Goal: Information Seeking & Learning: Learn about a topic

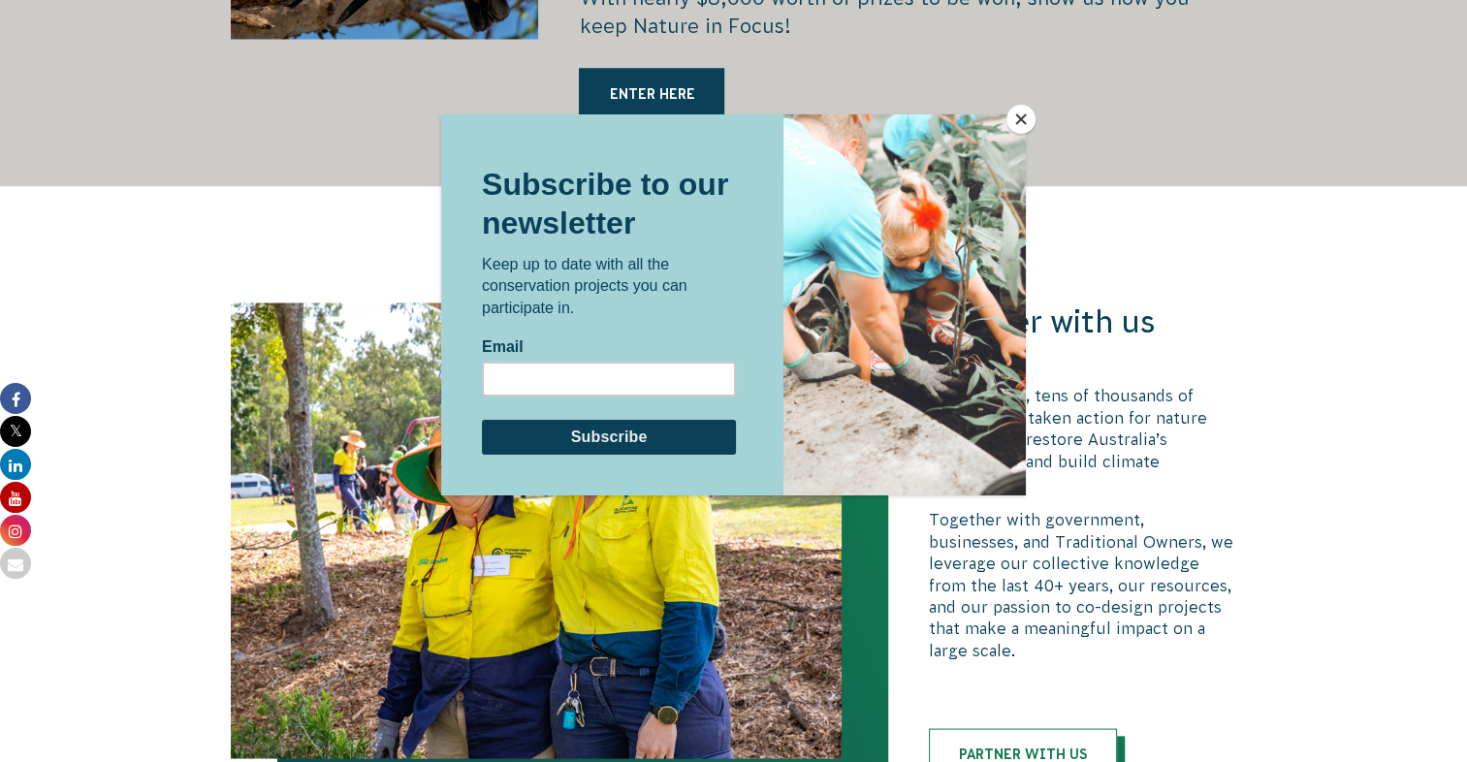
scroll to position [3733, 0]
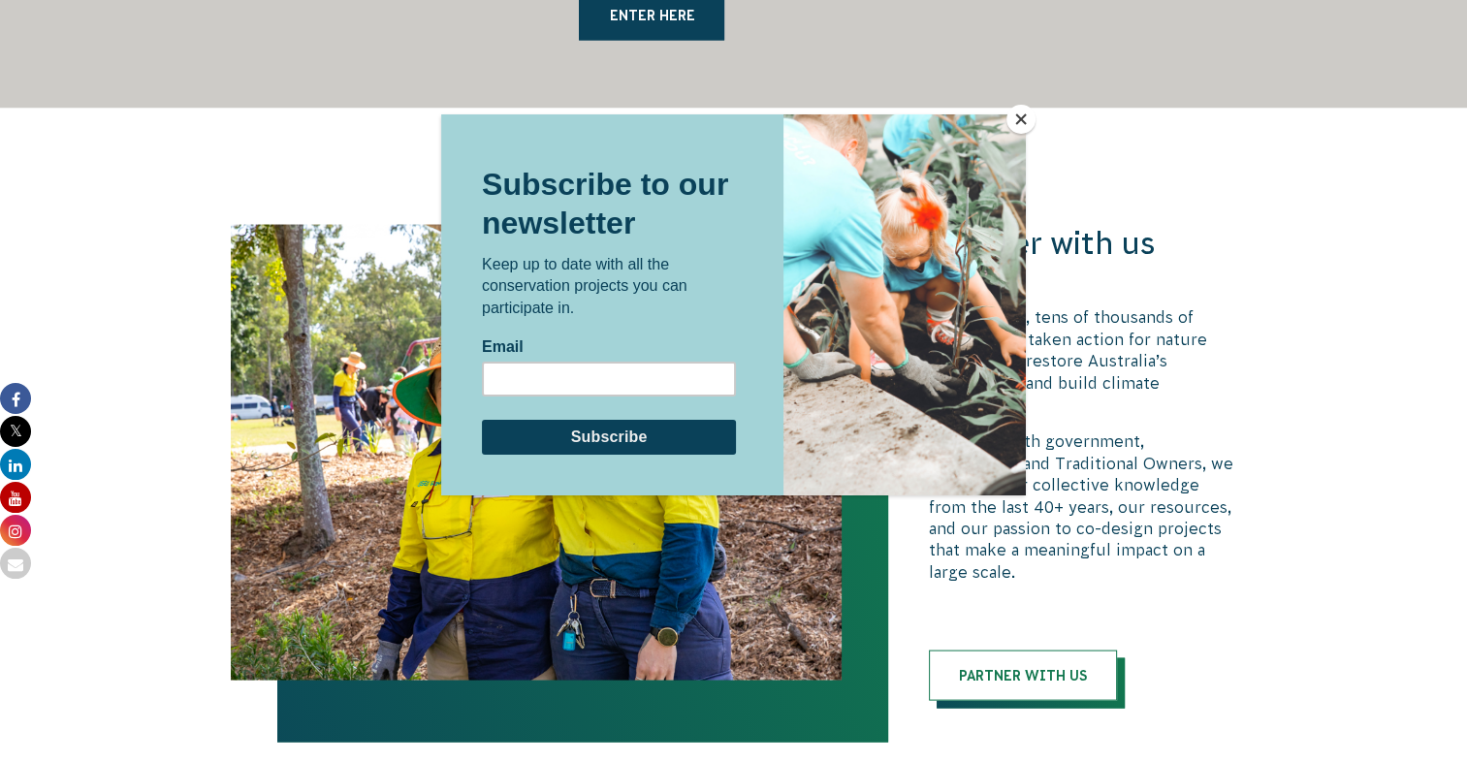
click at [1027, 117] on button "Close" at bounding box center [1020, 119] width 29 height 29
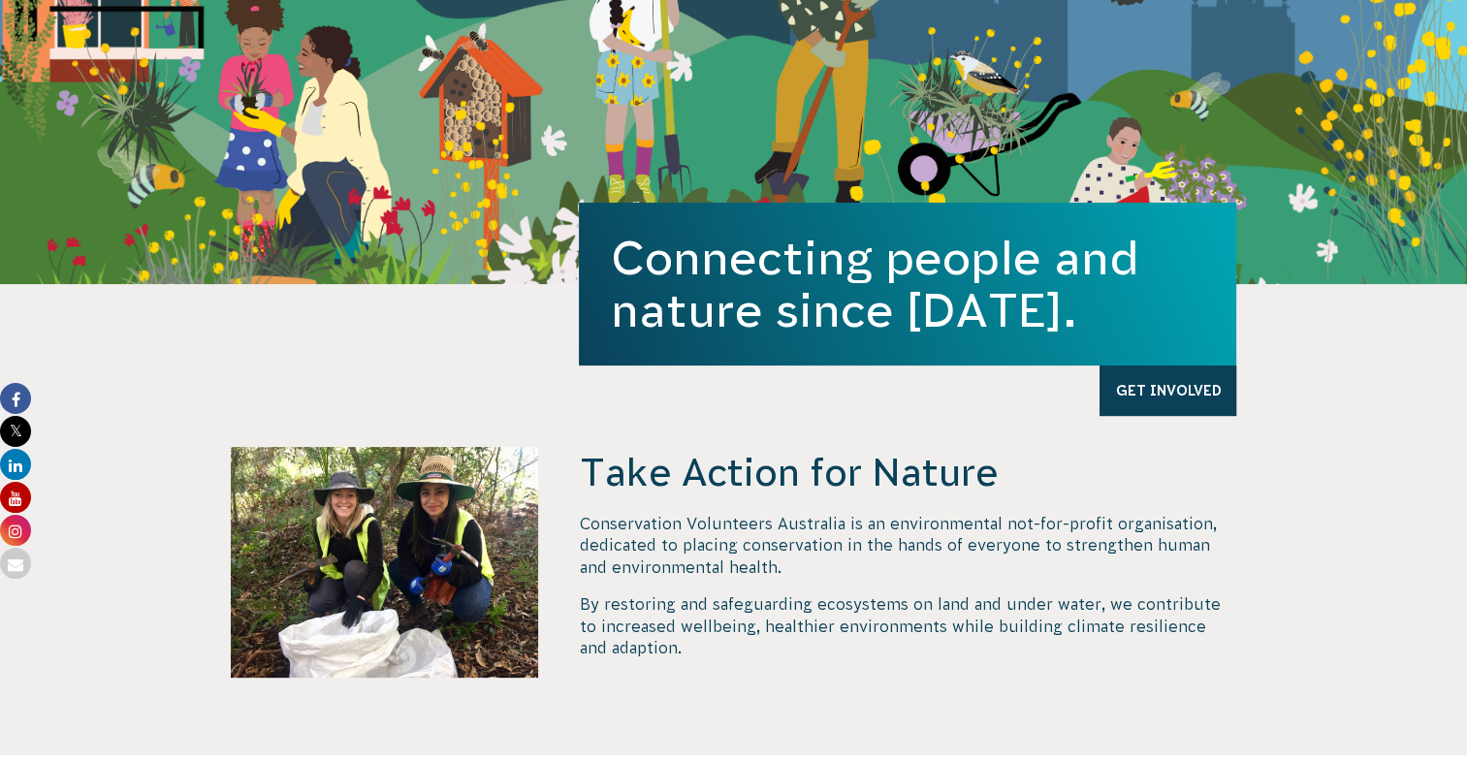
scroll to position [0, 0]
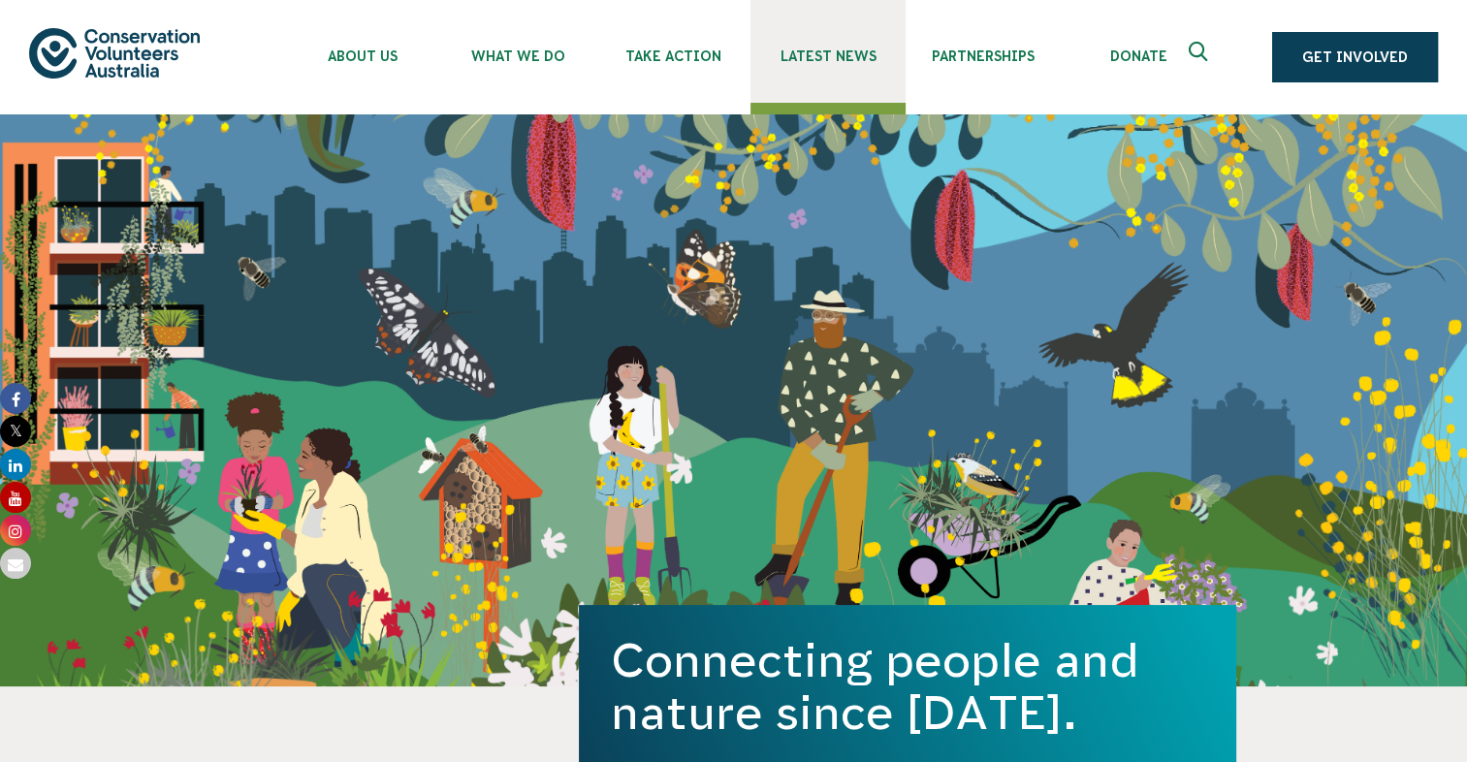
click at [842, 54] on span "Latest News" at bounding box center [827, 56] width 155 height 16
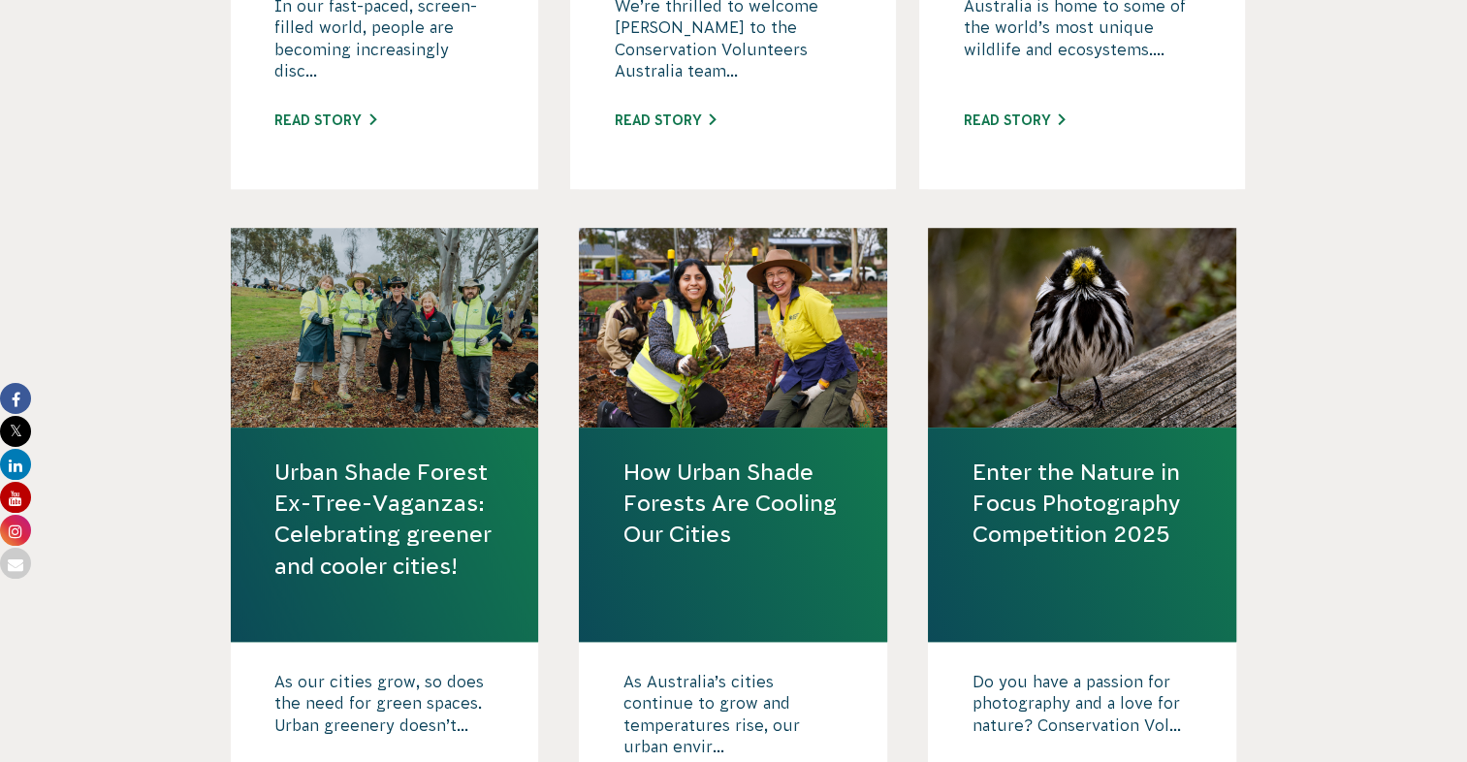
scroll to position [1382, 0]
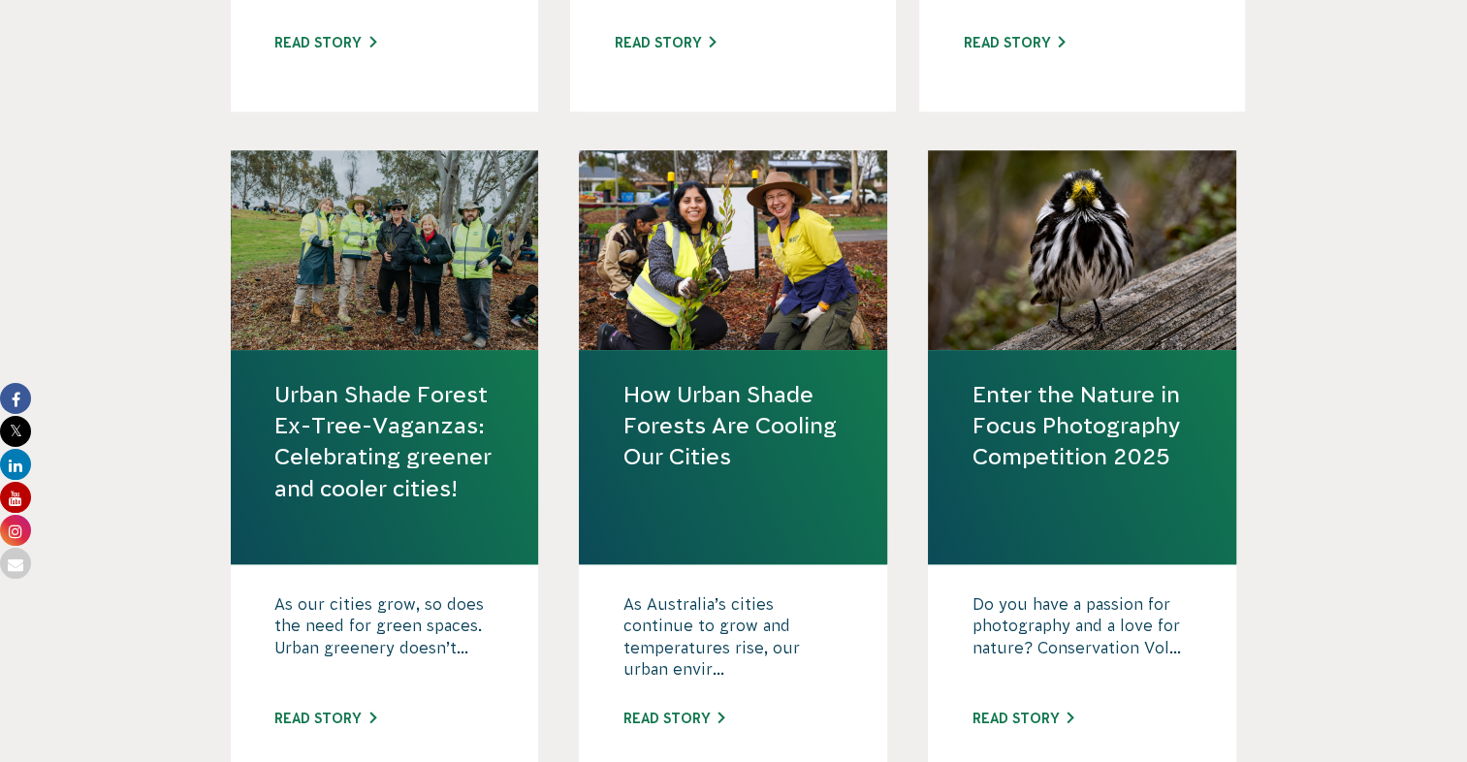
click at [1081, 426] on link "Enter the Nature in Focus Photography Competition 2025" at bounding box center [1081, 426] width 221 height 94
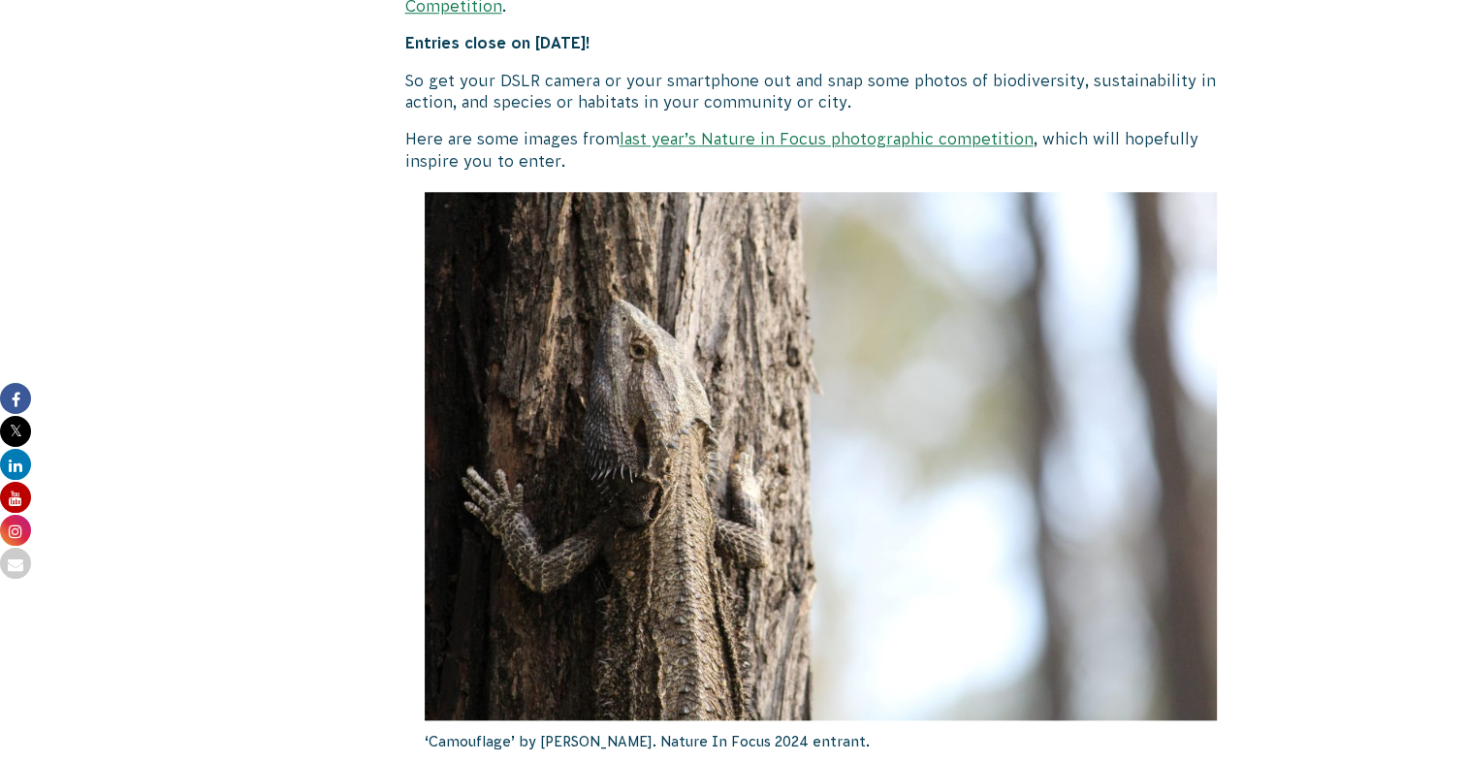
scroll to position [1978, 0]
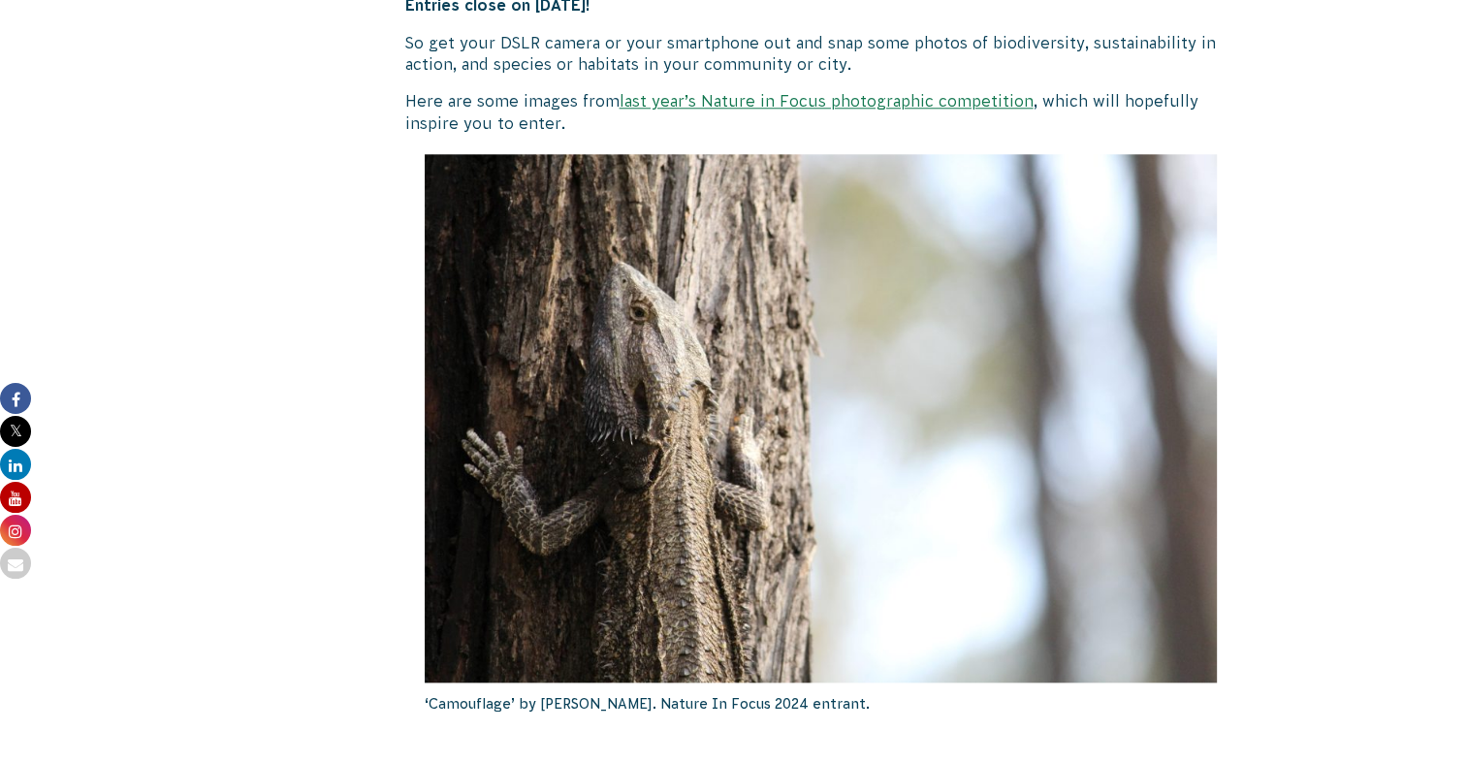
click at [807, 92] on link "last year’s Nature in Focus photographic competition" at bounding box center [826, 100] width 414 height 17
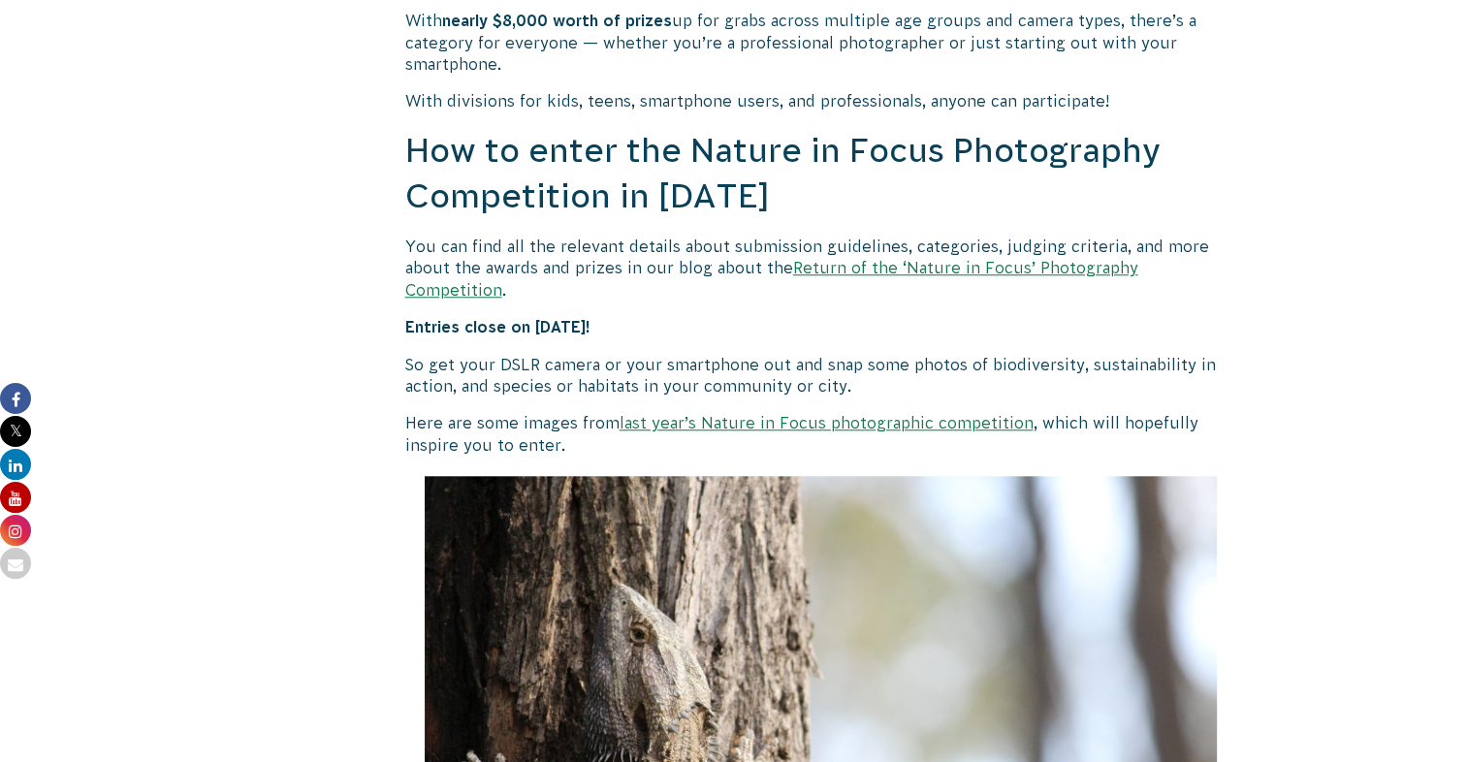
scroll to position [1680, 0]
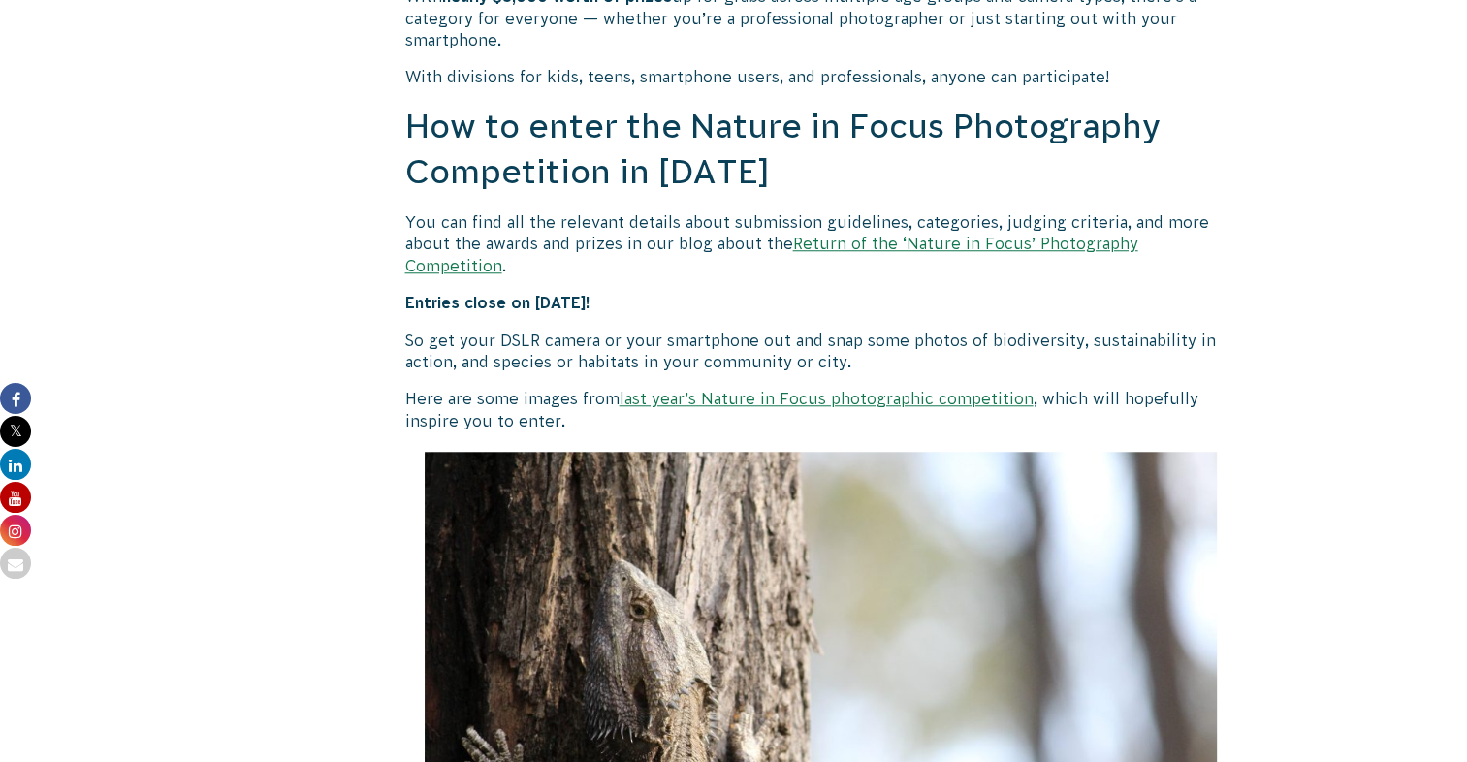
click at [914, 246] on link "Return of the ‘Nature in Focus’ Photography Competition" at bounding box center [771, 254] width 733 height 39
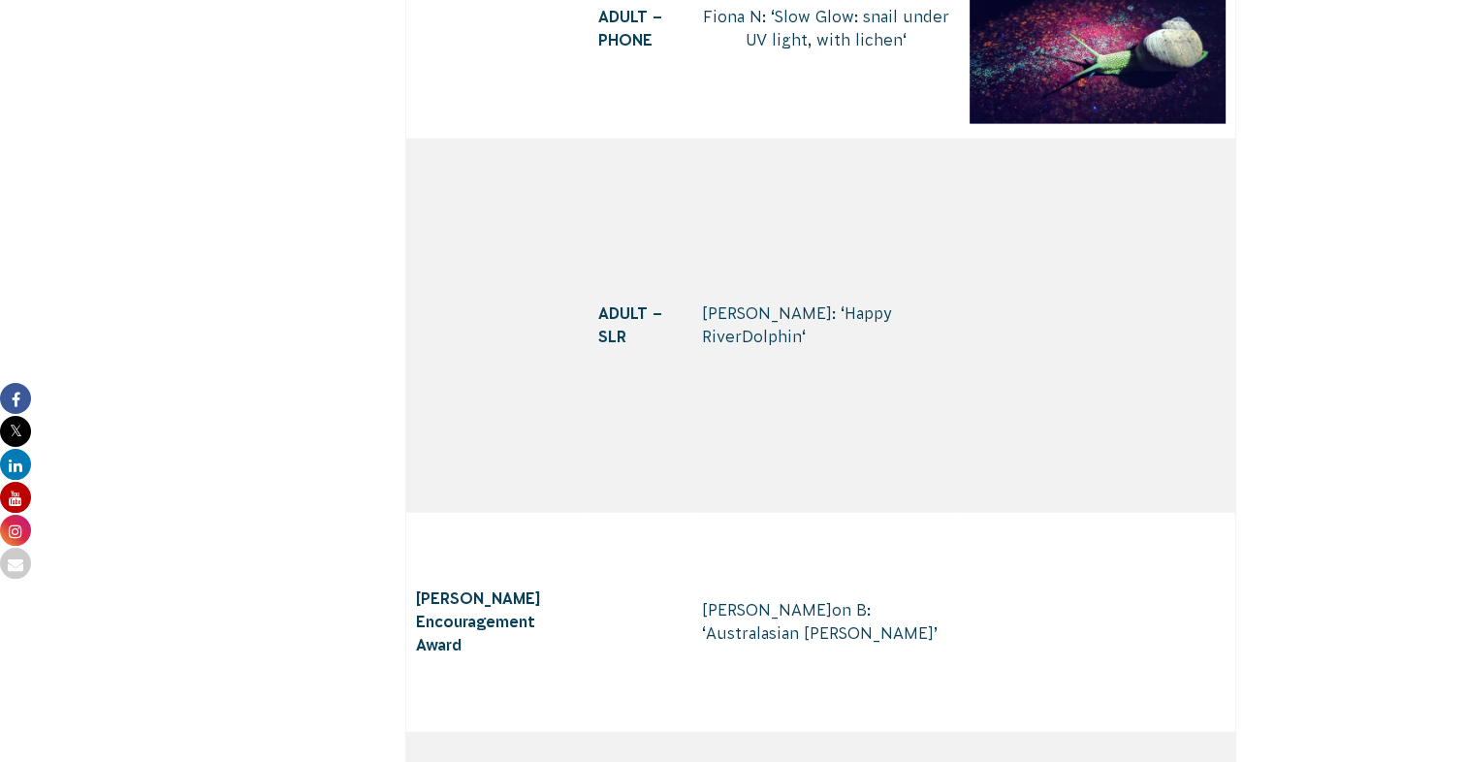
scroll to position [11595, 0]
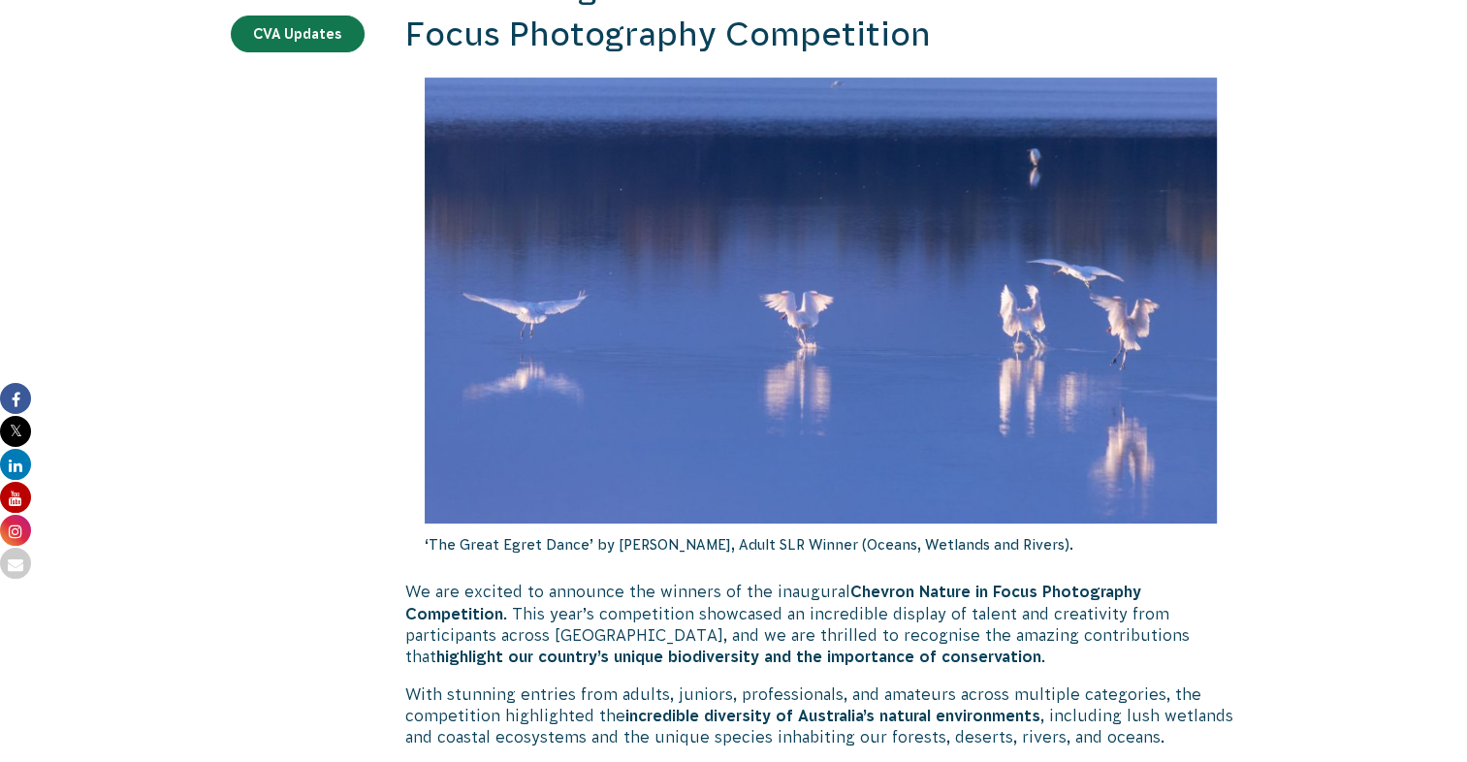
scroll to position [0, 0]
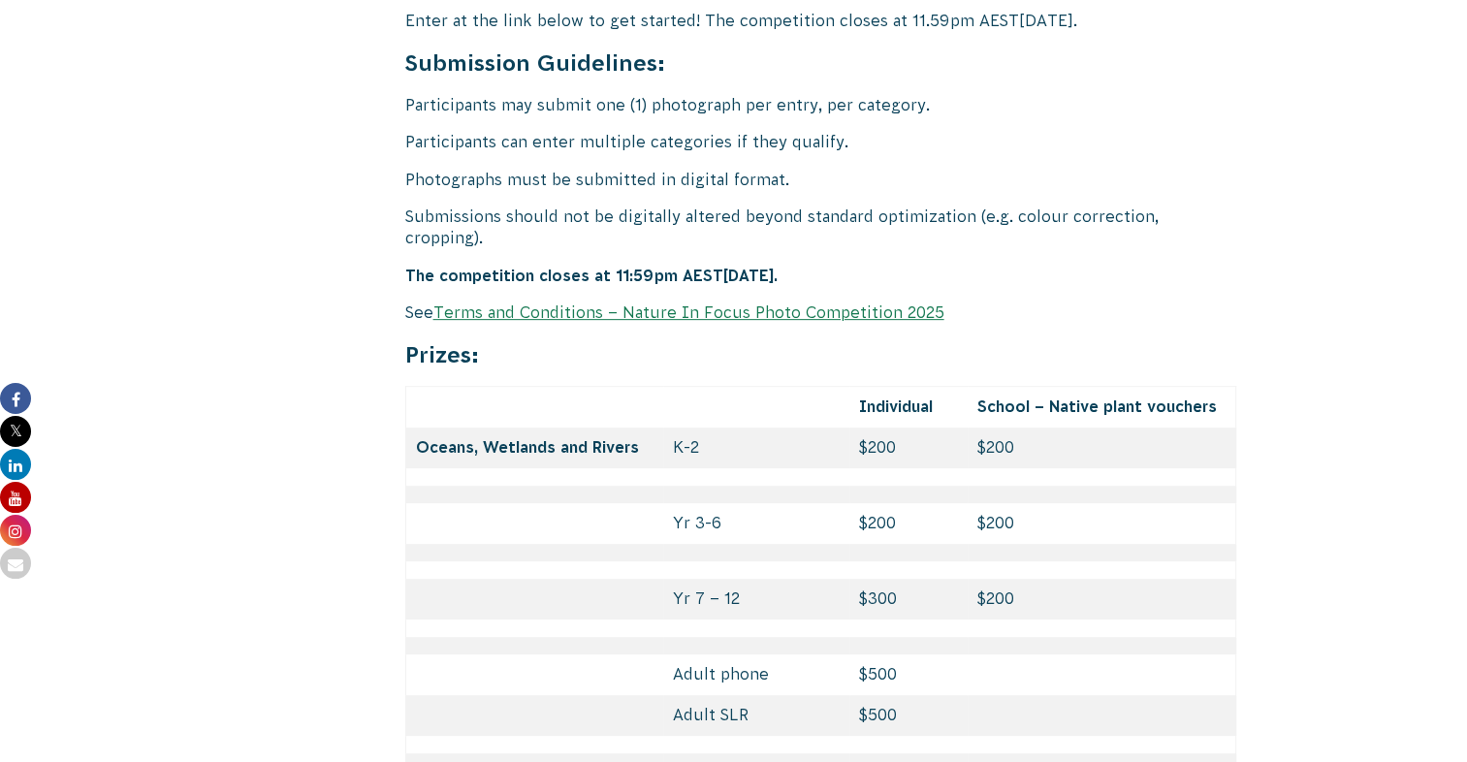
scroll to position [8027, 0]
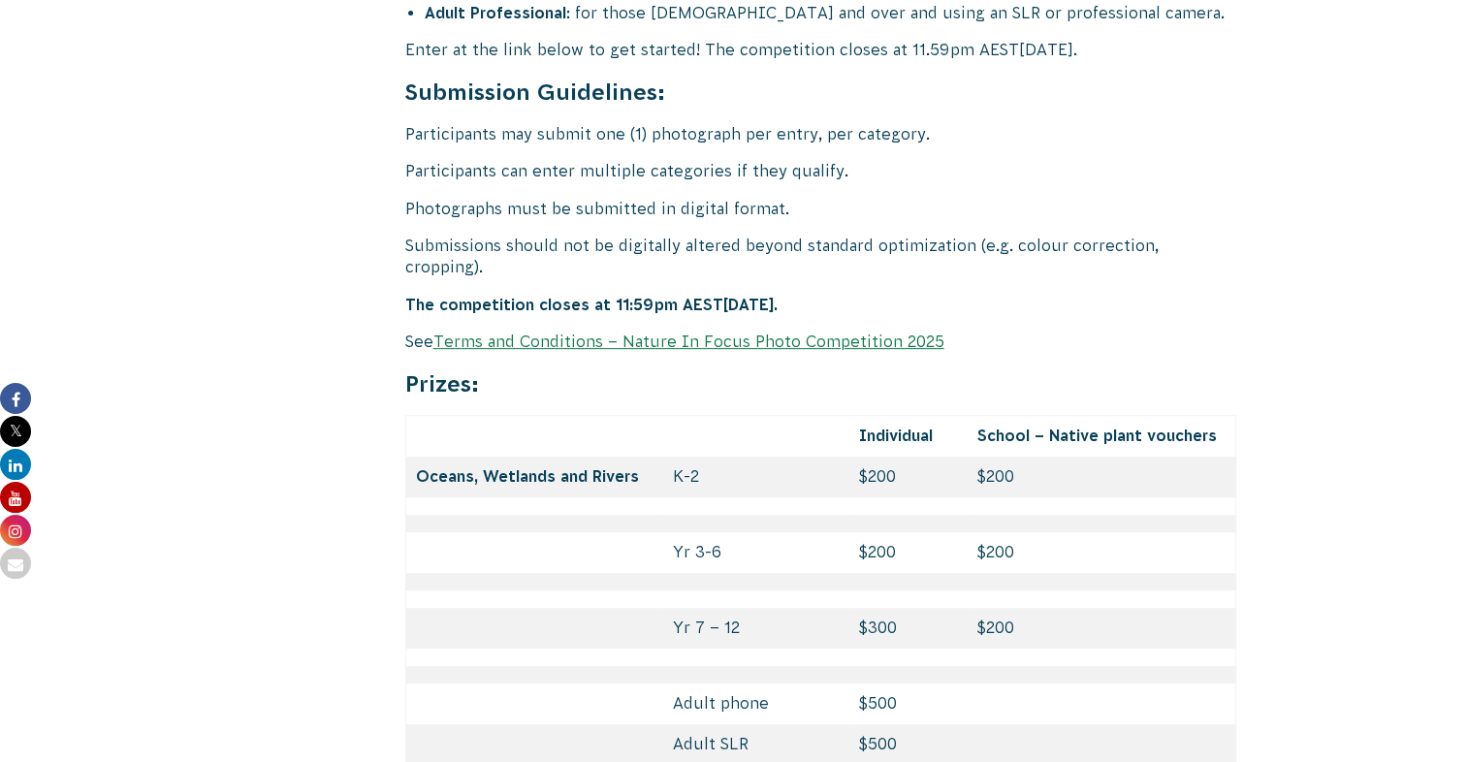
click at [884, 333] on link "Terms and Conditions – Nature In Focus Photo Competition 2025" at bounding box center [688, 341] width 511 height 17
